Goal: Task Accomplishment & Management: Use online tool/utility

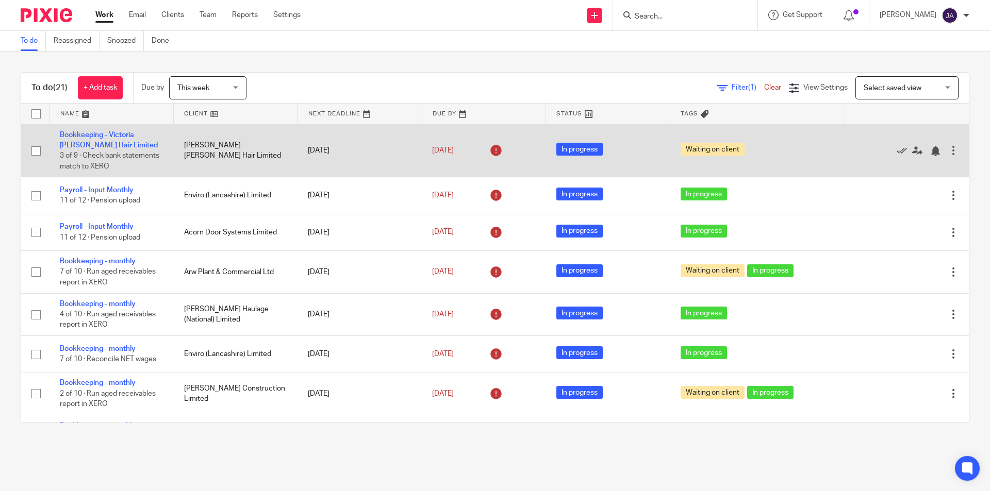
click at [92, 139] on td "Bookkeeping - Victoria Louise Hair Limited 3 of 9 · Check bank statements match…" at bounding box center [111, 150] width 124 height 53
click at [89, 133] on link "Bookkeeping - Victoria [PERSON_NAME] Hair Limited" at bounding box center [109, 140] width 98 height 18
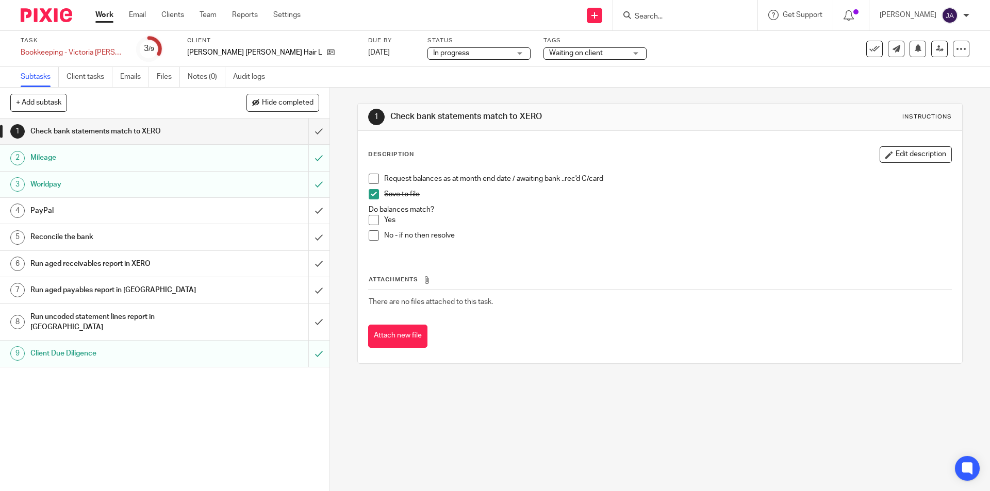
click at [97, 271] on h1 "Run aged receivables report in XERO" at bounding box center [119, 263] width 178 height 15
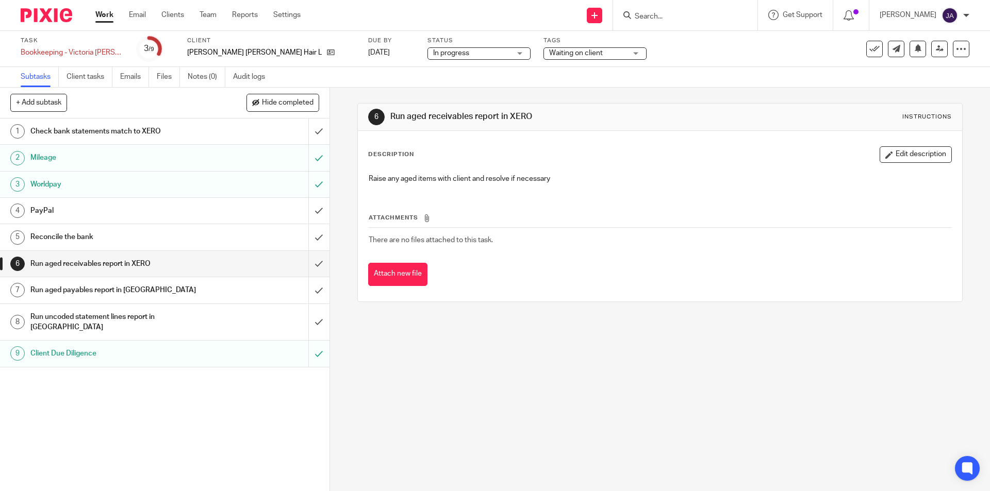
click at [134, 317] on h1 "Run uncoded statement lines report in [GEOGRAPHIC_DATA]" at bounding box center [119, 322] width 178 height 26
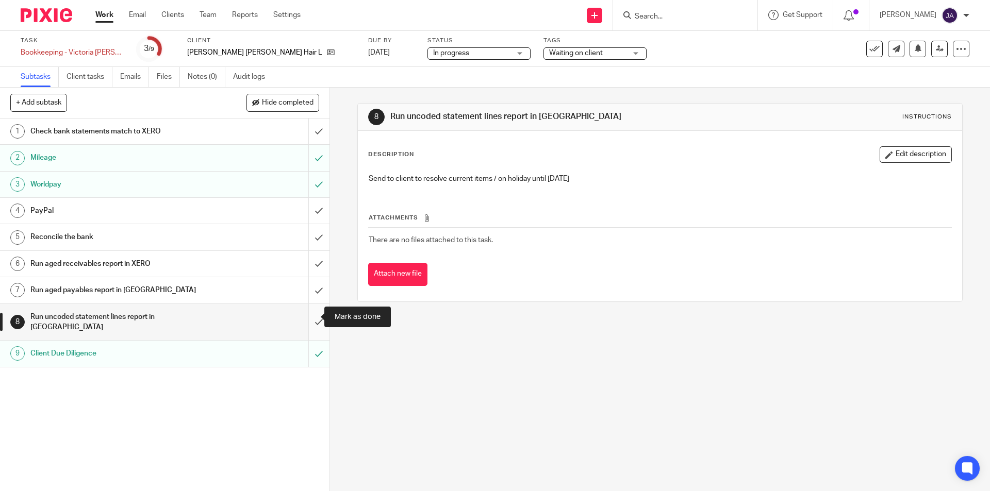
click at [309, 314] on input "submit" at bounding box center [164, 322] width 329 height 37
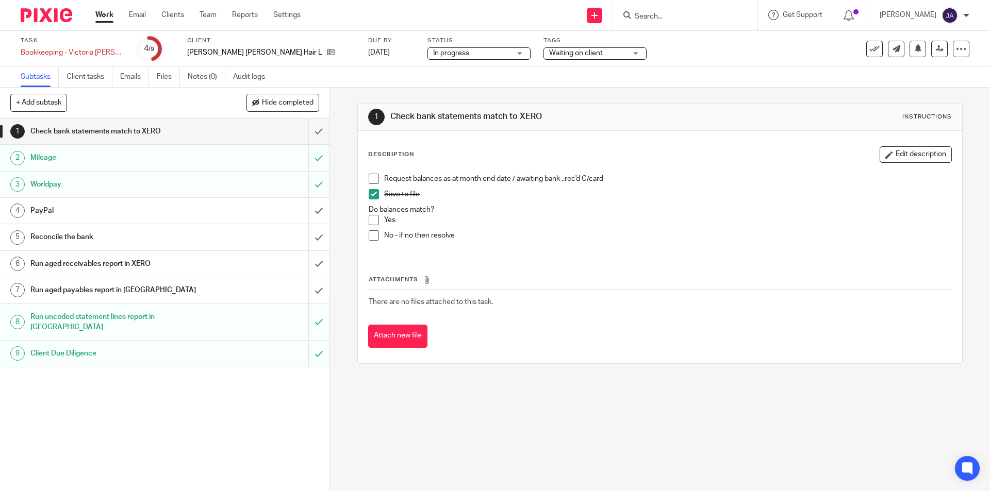
click at [198, 288] on h1 "Run aged payables report in [GEOGRAPHIC_DATA]" at bounding box center [119, 289] width 178 height 15
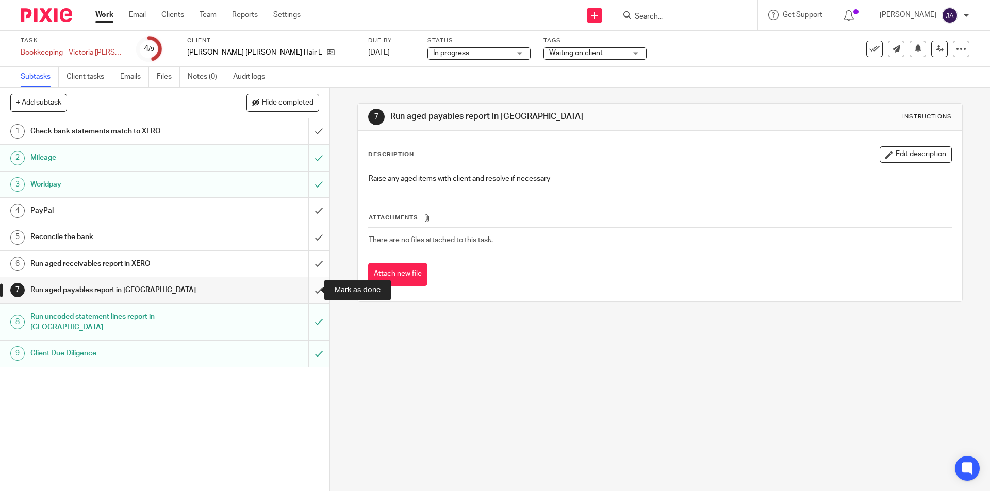
click at [308, 293] on input "submit" at bounding box center [164, 290] width 329 height 26
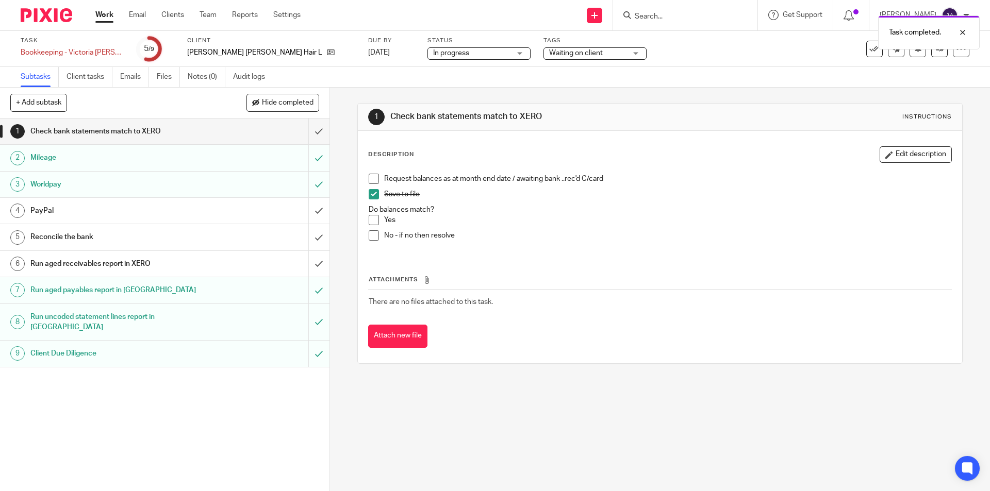
click at [178, 260] on h1 "Run aged receivables report in XERO" at bounding box center [119, 263] width 178 height 15
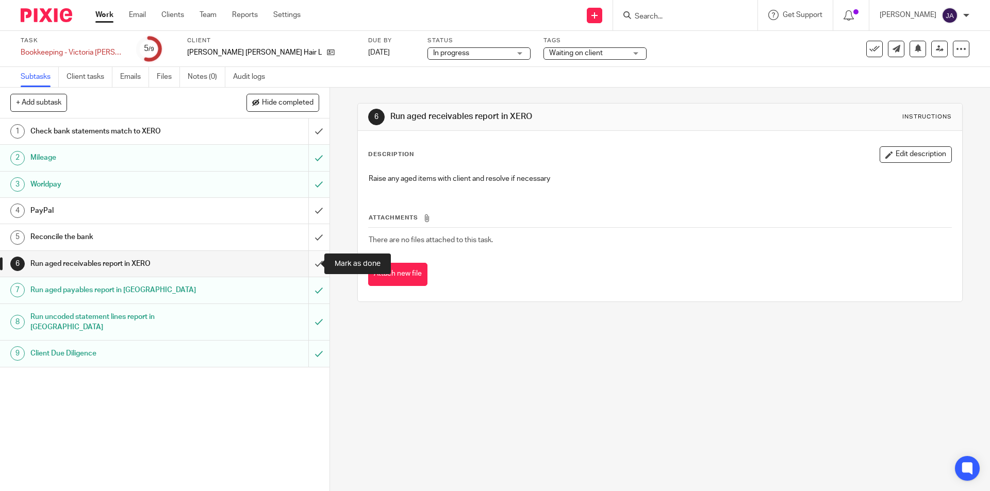
click at [308, 263] on input "submit" at bounding box center [164, 264] width 329 height 26
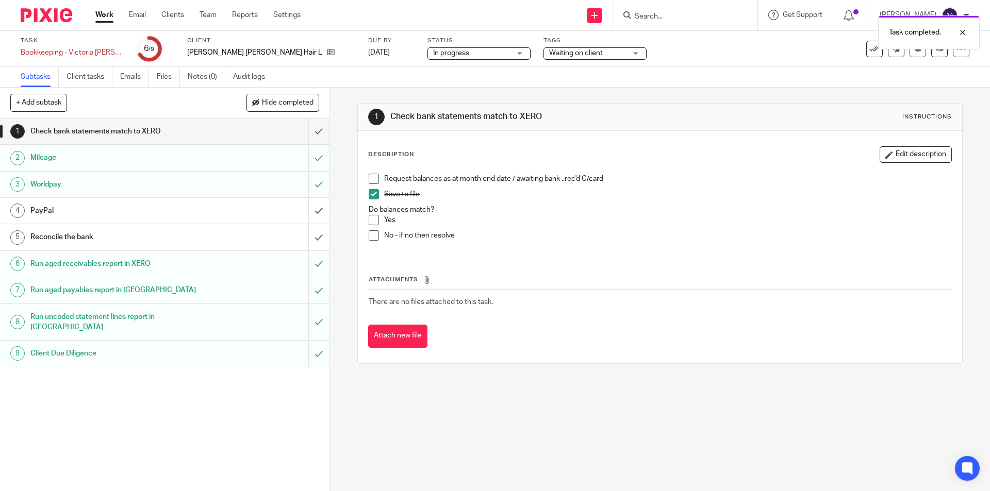
click at [102, 13] on link "Work" at bounding box center [104, 15] width 18 height 10
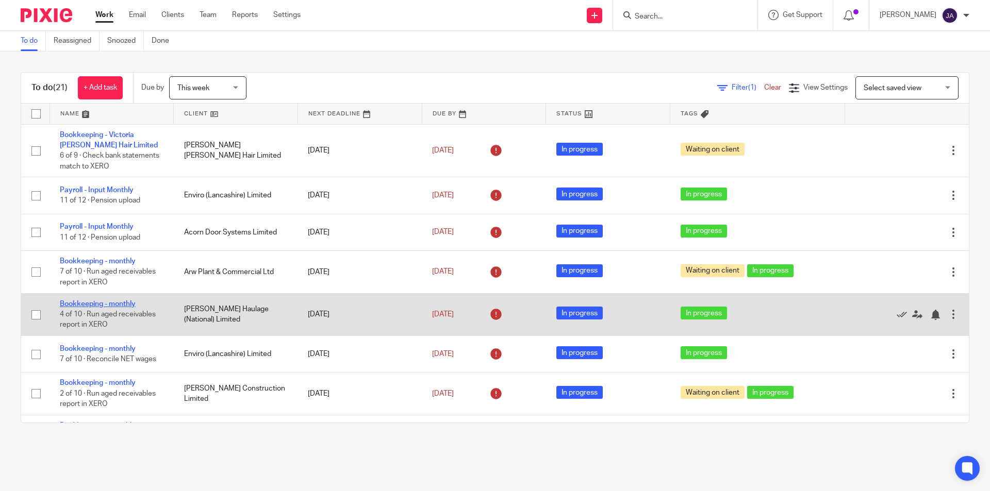
click at [132, 306] on link "Bookkeeping - monthly" at bounding box center [98, 303] width 76 height 7
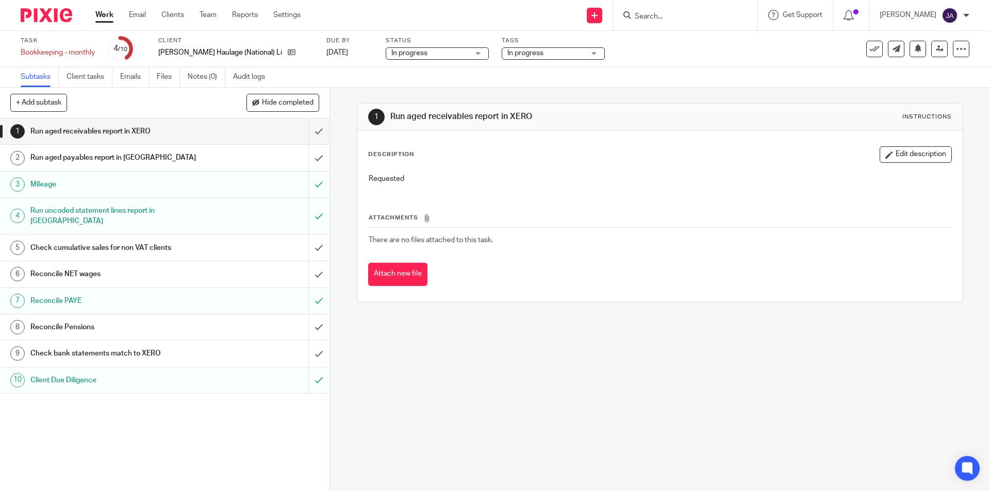
click at [507, 49] on span "In progress" at bounding box center [525, 52] width 36 height 7
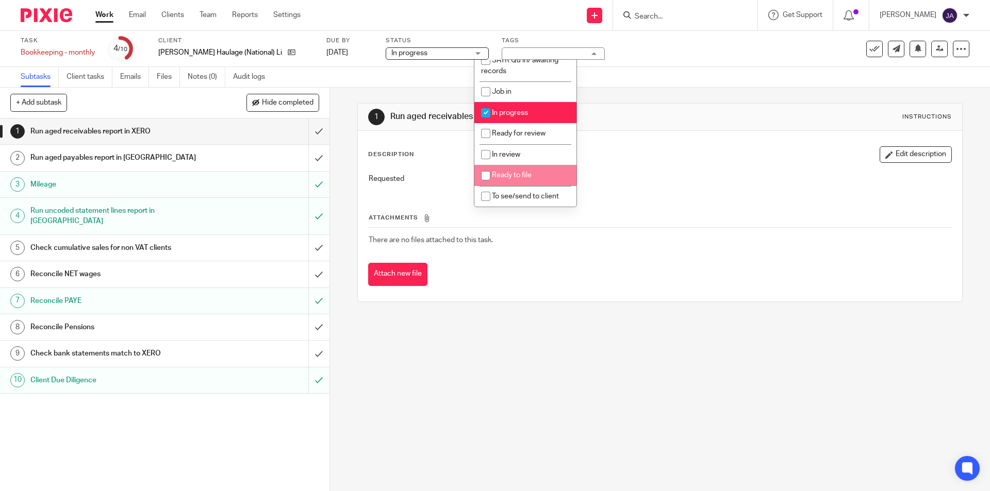
scroll to position [103, 0]
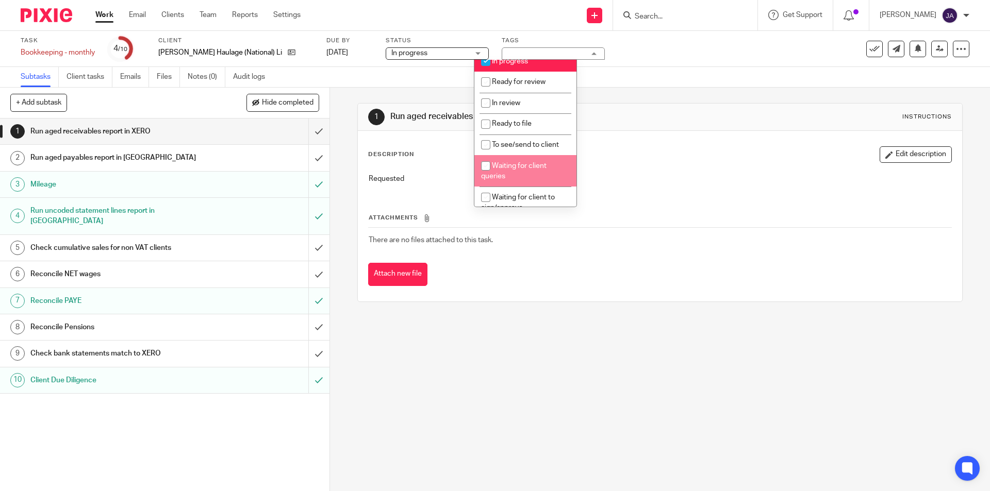
click at [519, 170] on li "Waiting for client queries" at bounding box center [525, 170] width 102 height 31
click at [512, 166] on span "Waiting for client queries" at bounding box center [513, 171] width 65 height 18
checkbox input "true"
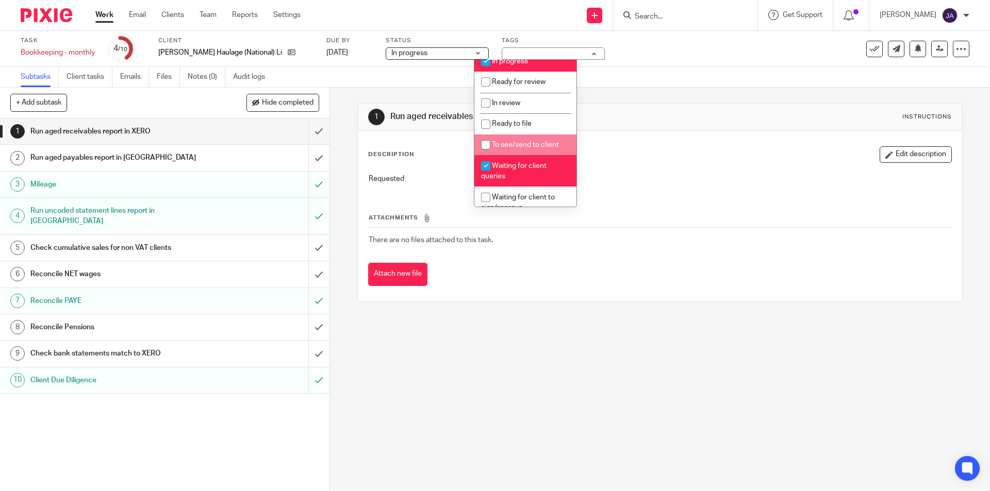
click at [101, 13] on link "Work" at bounding box center [104, 15] width 18 height 10
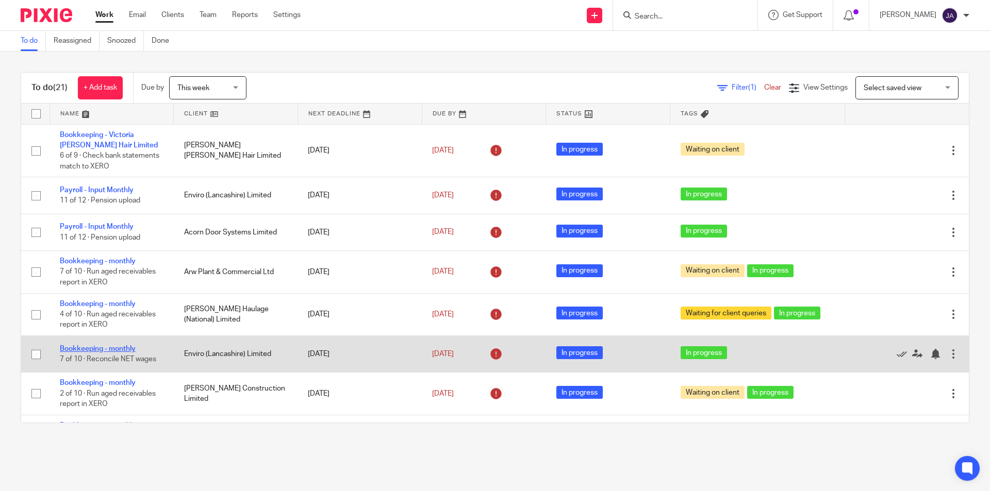
click at [103, 347] on link "Bookkeeping - monthly" at bounding box center [98, 348] width 76 height 7
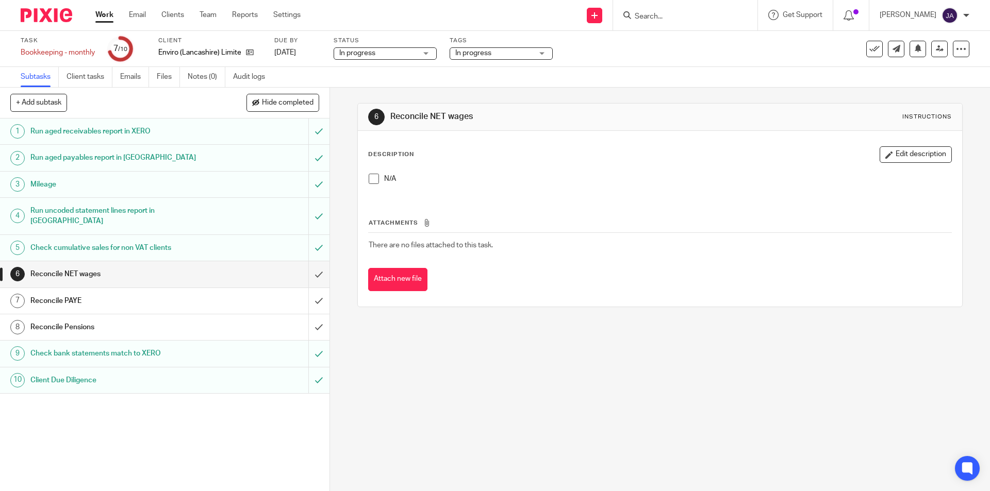
click at [528, 53] on span "In progress" at bounding box center [493, 53] width 77 height 11
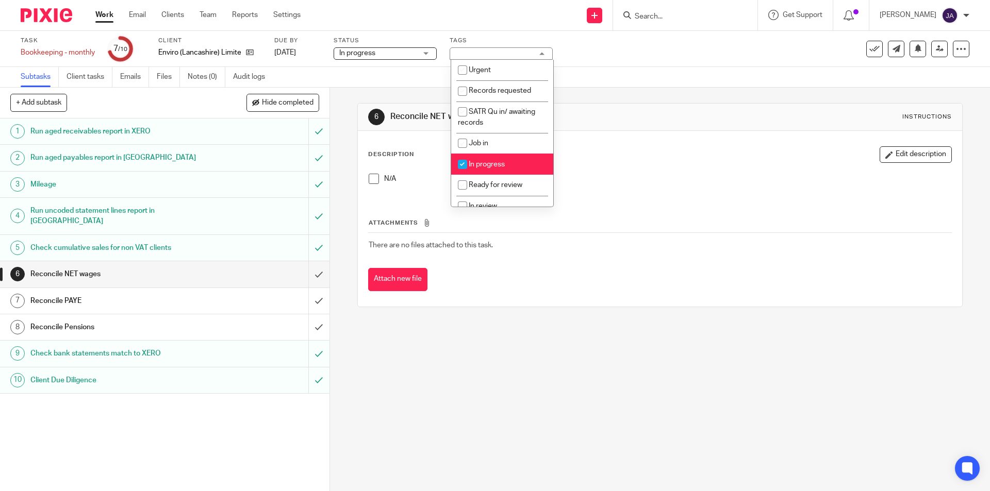
click at [485, 168] on span "In progress" at bounding box center [487, 164] width 36 height 7
checkbox input "false"
click at [375, 370] on div "6 Reconcile NET wages Instructions Description Edit description N/A Attachments…" at bounding box center [660, 290] width 660 height 404
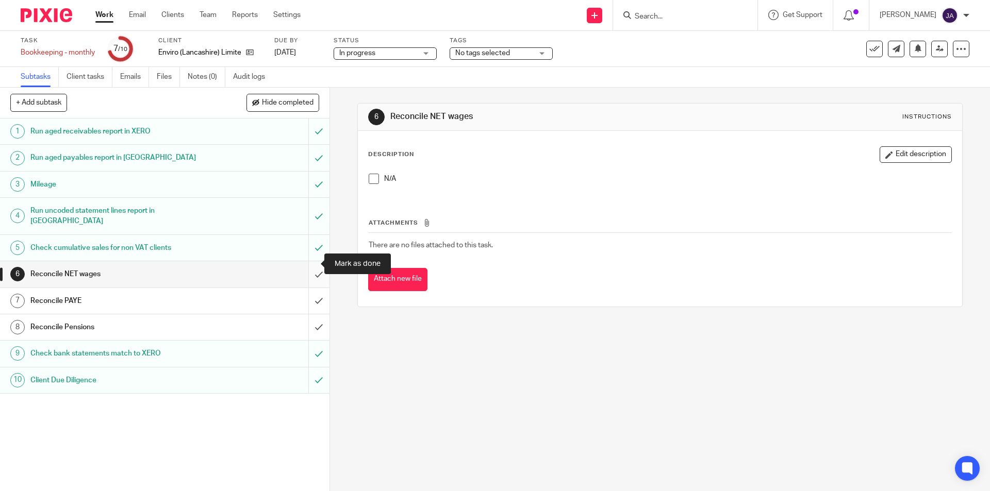
click at [308, 265] on input "submit" at bounding box center [164, 274] width 329 height 26
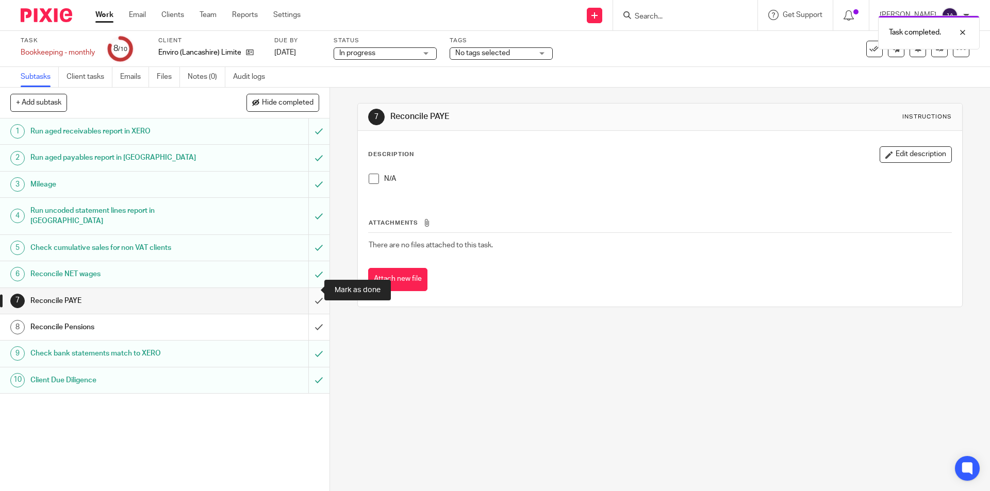
click at [308, 295] on input "submit" at bounding box center [164, 301] width 329 height 26
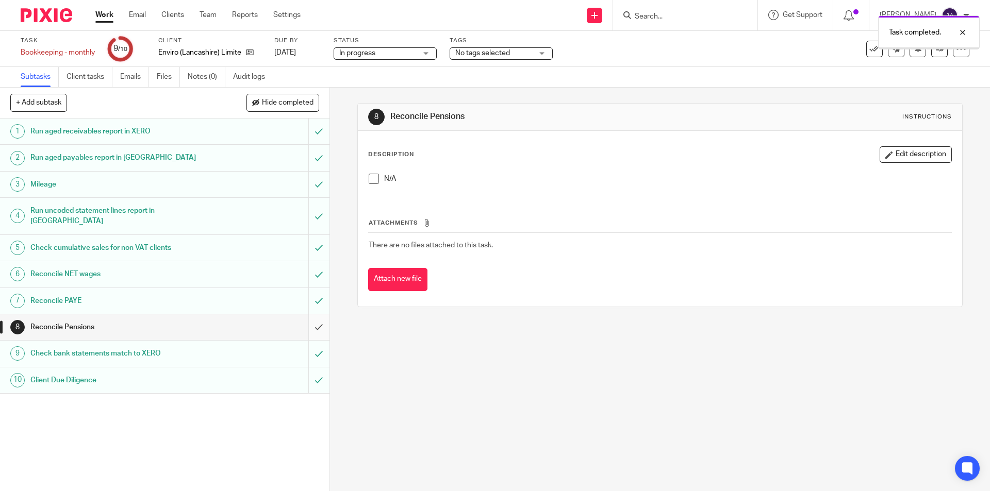
click at [312, 317] on input "submit" at bounding box center [164, 327] width 329 height 26
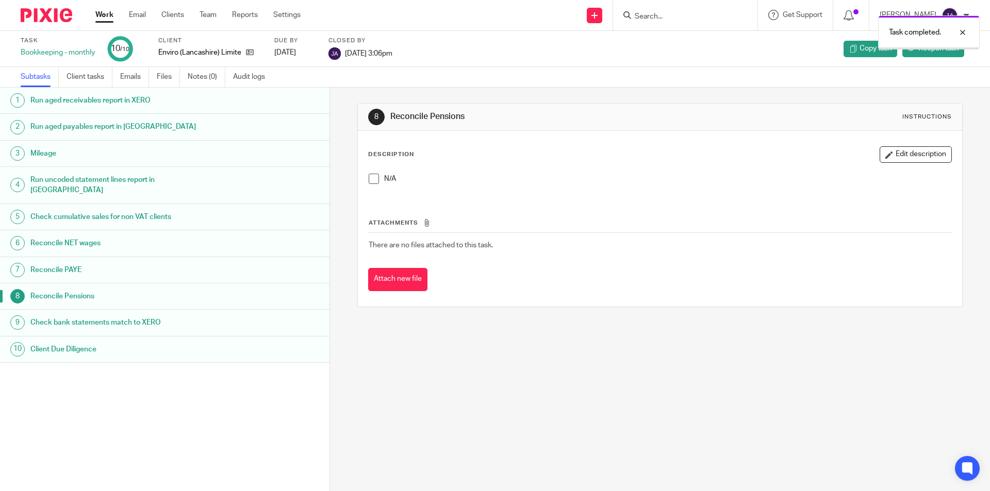
click at [107, 15] on link "Work" at bounding box center [104, 15] width 18 height 10
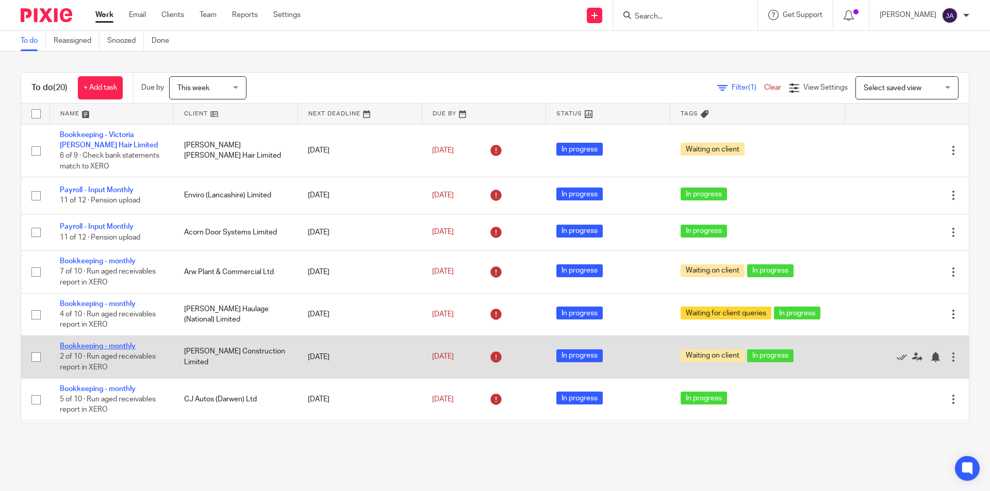
click at [92, 343] on link "Bookkeeping - monthly" at bounding box center [98, 346] width 76 height 7
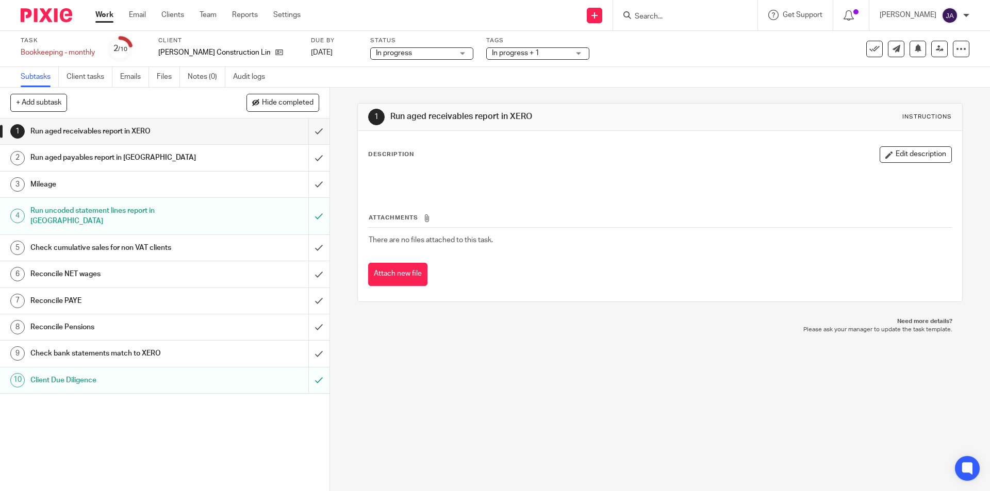
click at [261, 183] on div "Mileage" at bounding box center [164, 184] width 268 height 15
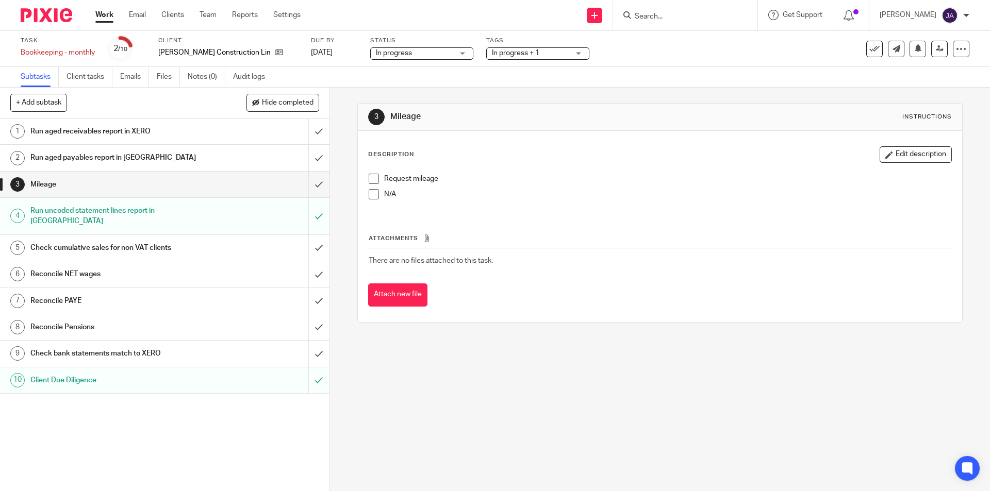
drag, startPoint x: 375, startPoint y: 191, endPoint x: 359, endPoint y: 192, distance: 16.0
click at [374, 191] on span at bounding box center [374, 194] width 10 height 10
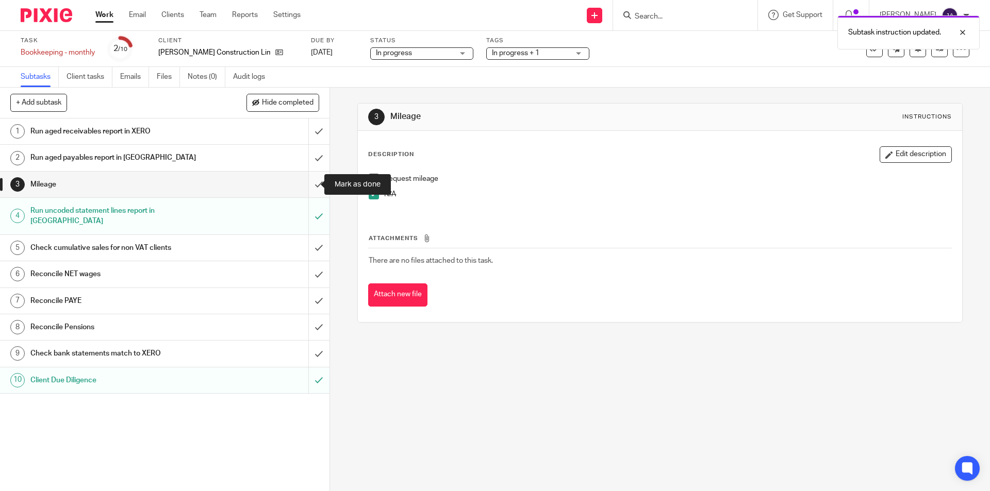
click at [309, 188] on input "submit" at bounding box center [164, 185] width 329 height 26
